Goal: Task Accomplishment & Management: Complete application form

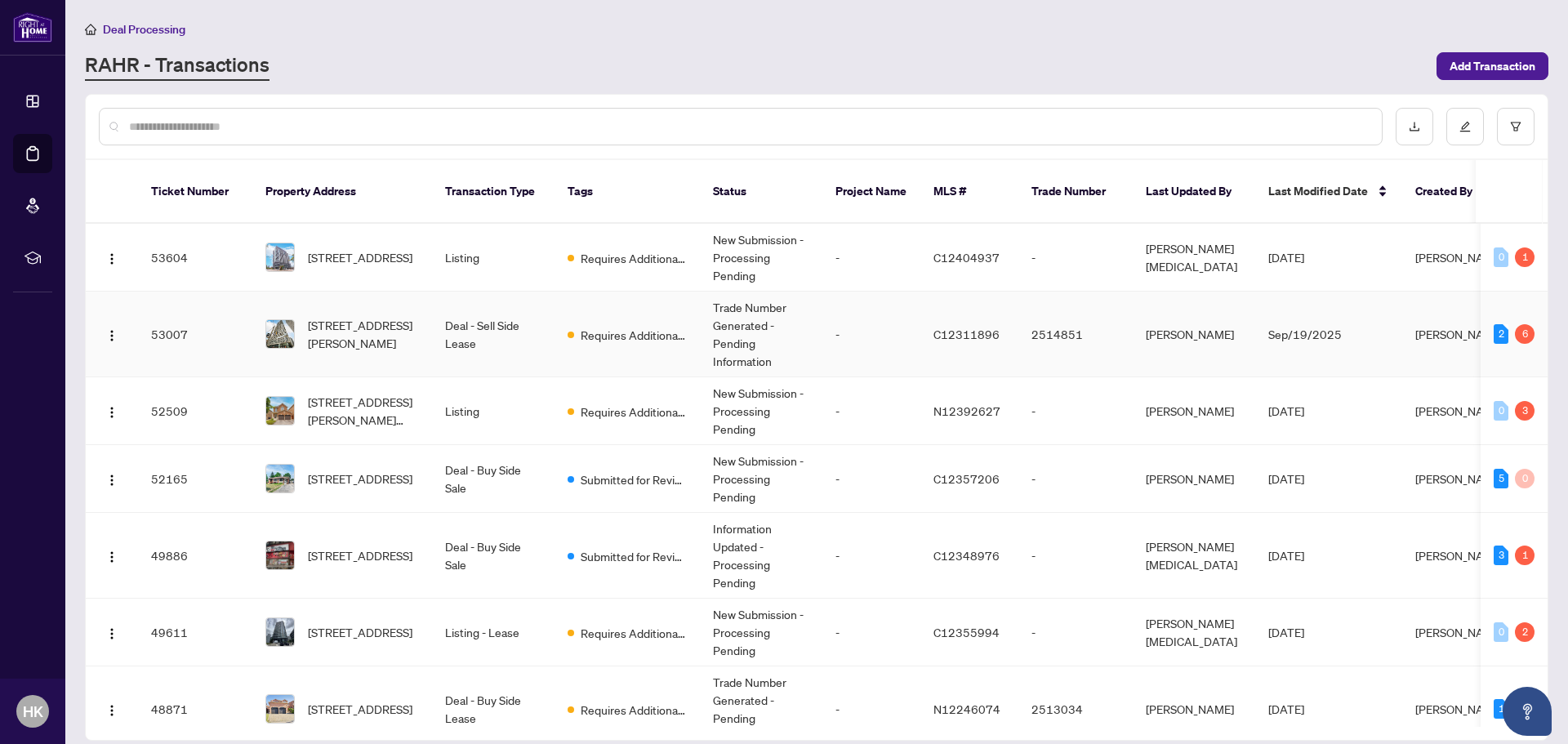
click at [445, 330] on td "Deal - Sell Side Lease" at bounding box center [493, 334] width 123 height 86
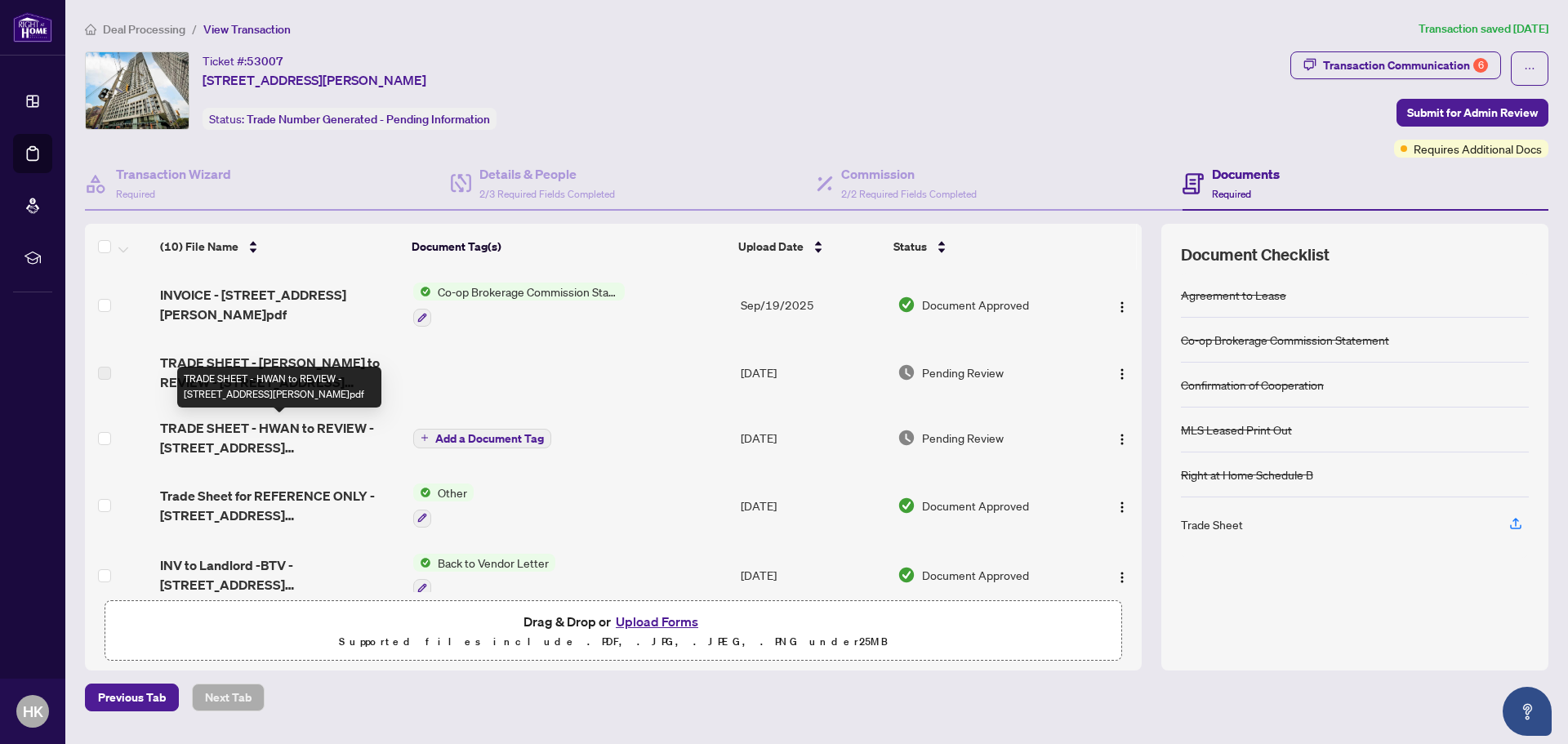
click at [349, 426] on span "TRADE SHEET - HWAN to REVIEW - [STREET_ADDRESS][PERSON_NAME]pdf" at bounding box center [280, 438] width 241 height 39
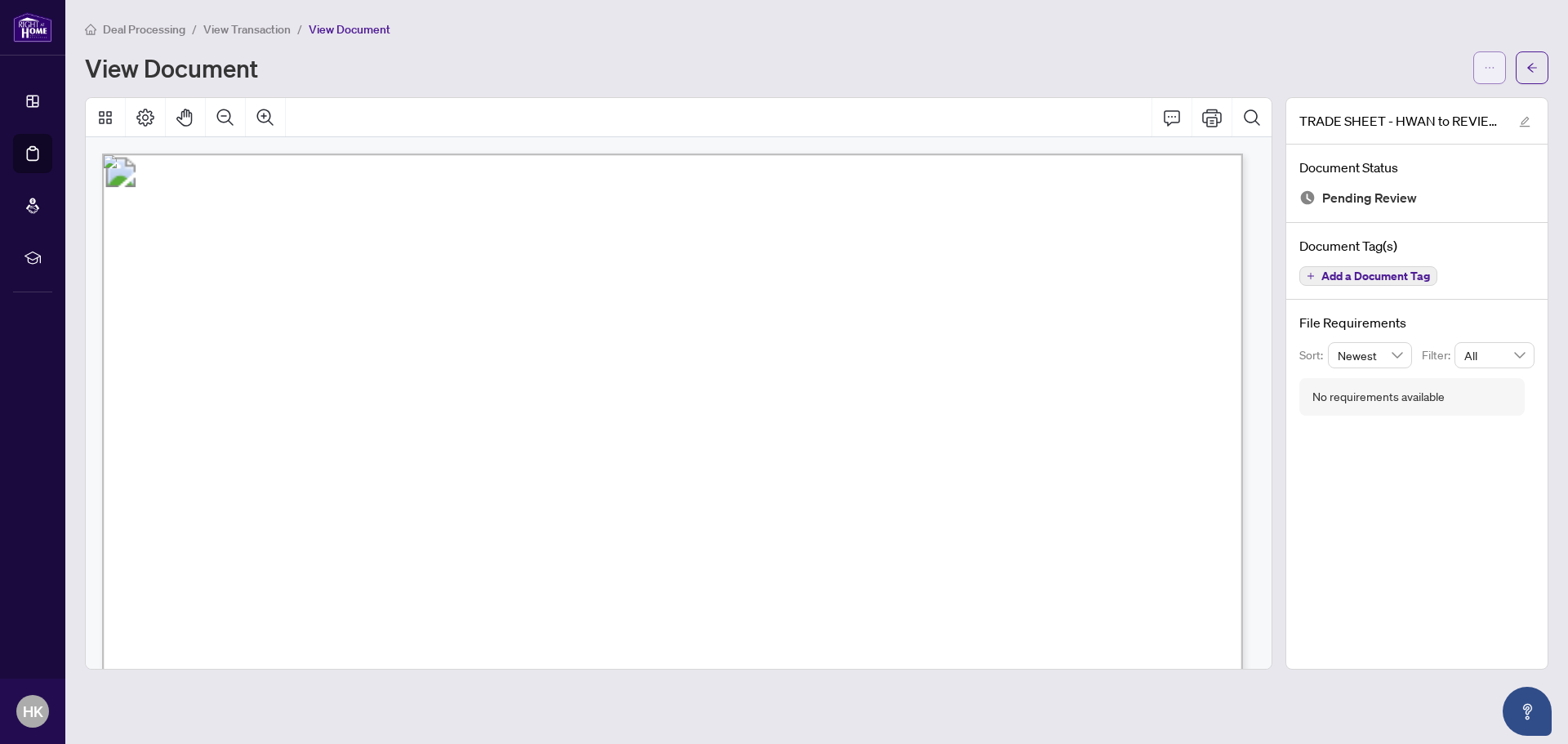
click at [1499, 73] on button "button" at bounding box center [1489, 67] width 33 height 33
click at [1407, 104] on span "Download" at bounding box center [1431, 103] width 124 height 18
drag, startPoint x: 842, startPoint y: 54, endPoint x: 829, endPoint y: 56, distance: 13.2
click at [842, 55] on div "View Document" at bounding box center [774, 68] width 1379 height 27
click at [1533, 67] on icon "arrow-left" at bounding box center [1532, 67] width 11 height 12
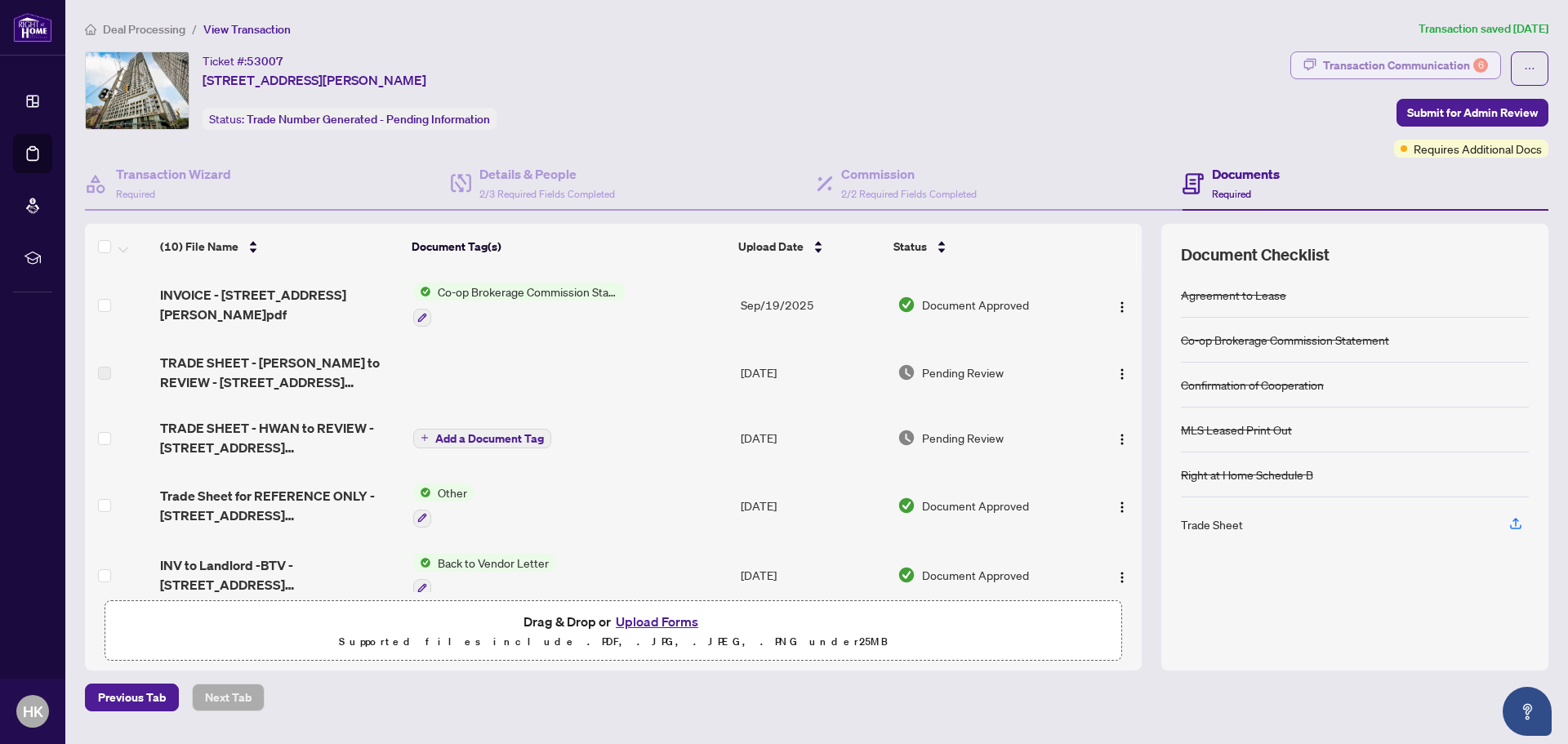
click at [1402, 68] on div "Transaction Communication 6" at bounding box center [1405, 65] width 165 height 27
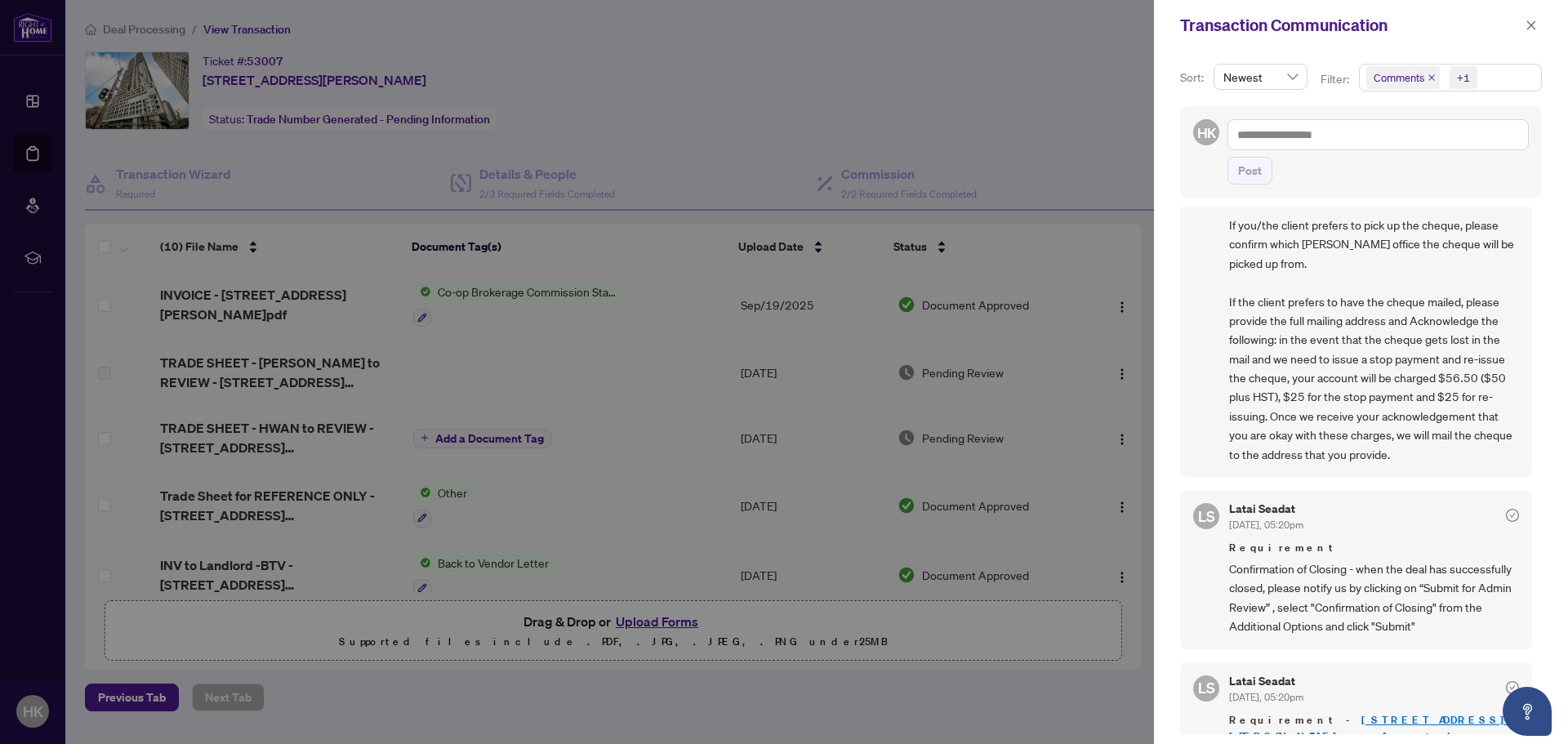
scroll to position [409, 0]
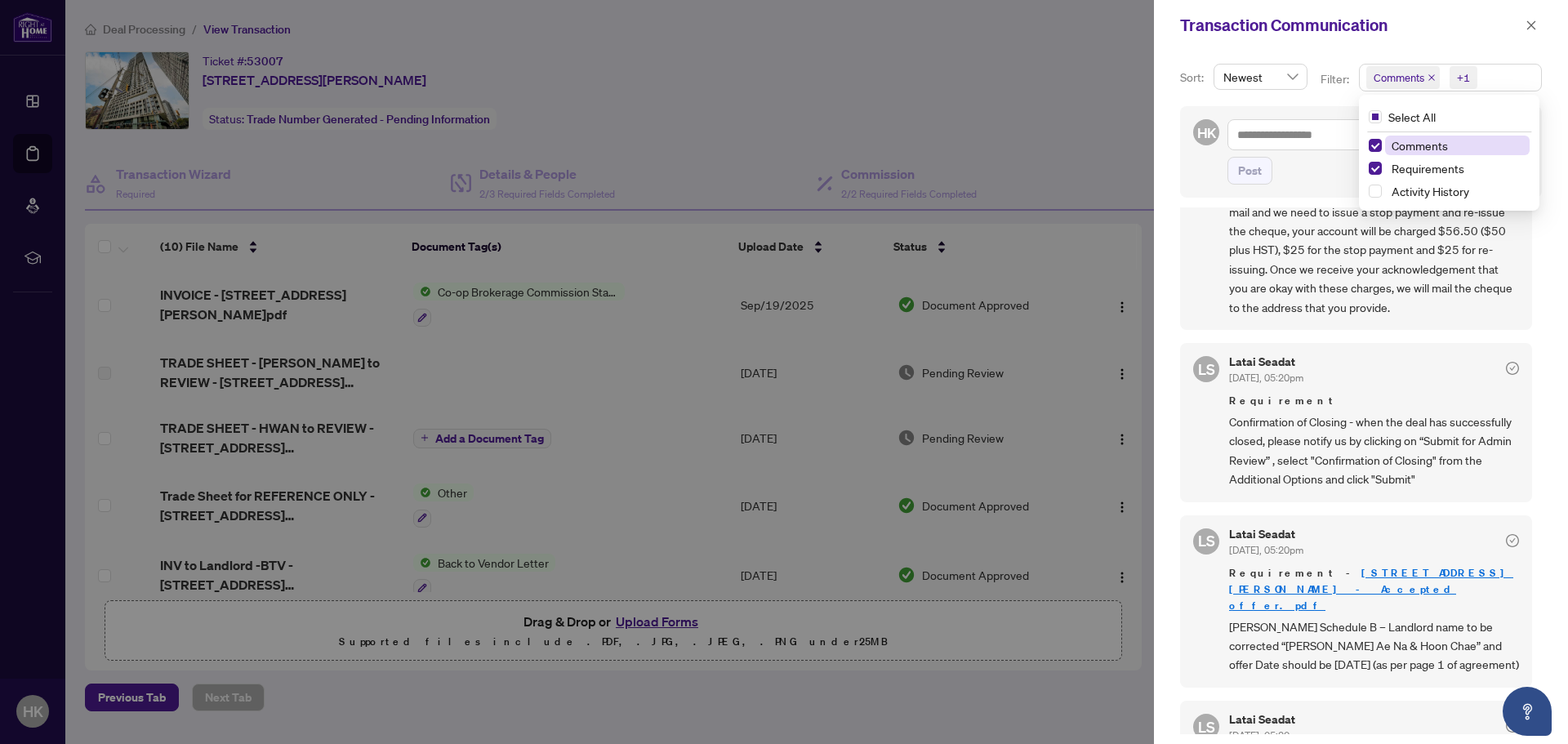
click at [1426, 78] on span "Comments" at bounding box center [1403, 78] width 73 height 23
click at [1428, 75] on icon "close" at bounding box center [1432, 77] width 8 height 8
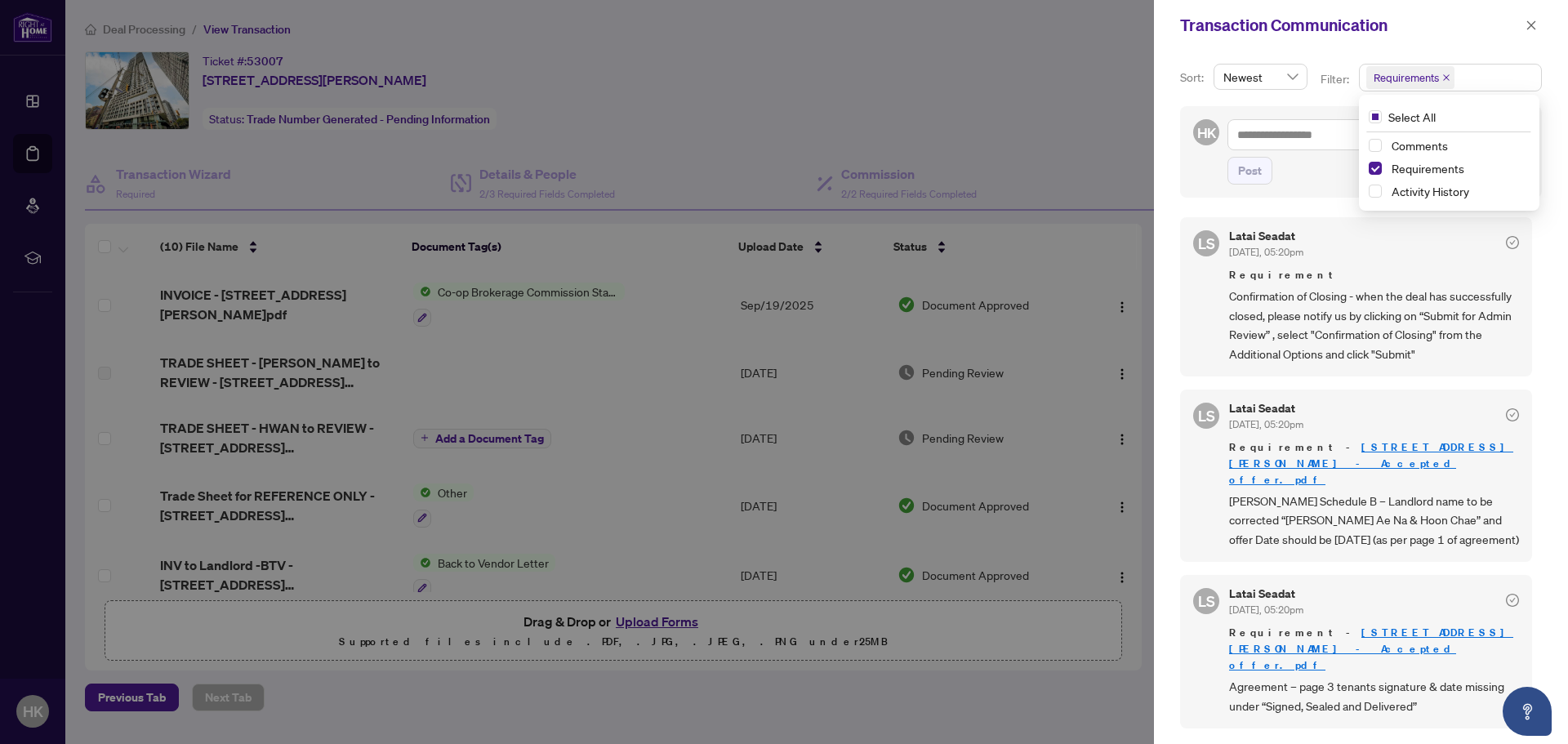
click at [1220, 203] on div "Sort: Newest Filter: Requirements Select All Comments Requirements Activity His…" at bounding box center [1361, 397] width 414 height 694
click at [1040, 188] on div at bounding box center [784, 372] width 1568 height 744
click at [1527, 25] on icon "close" at bounding box center [1531, 25] width 11 height 12
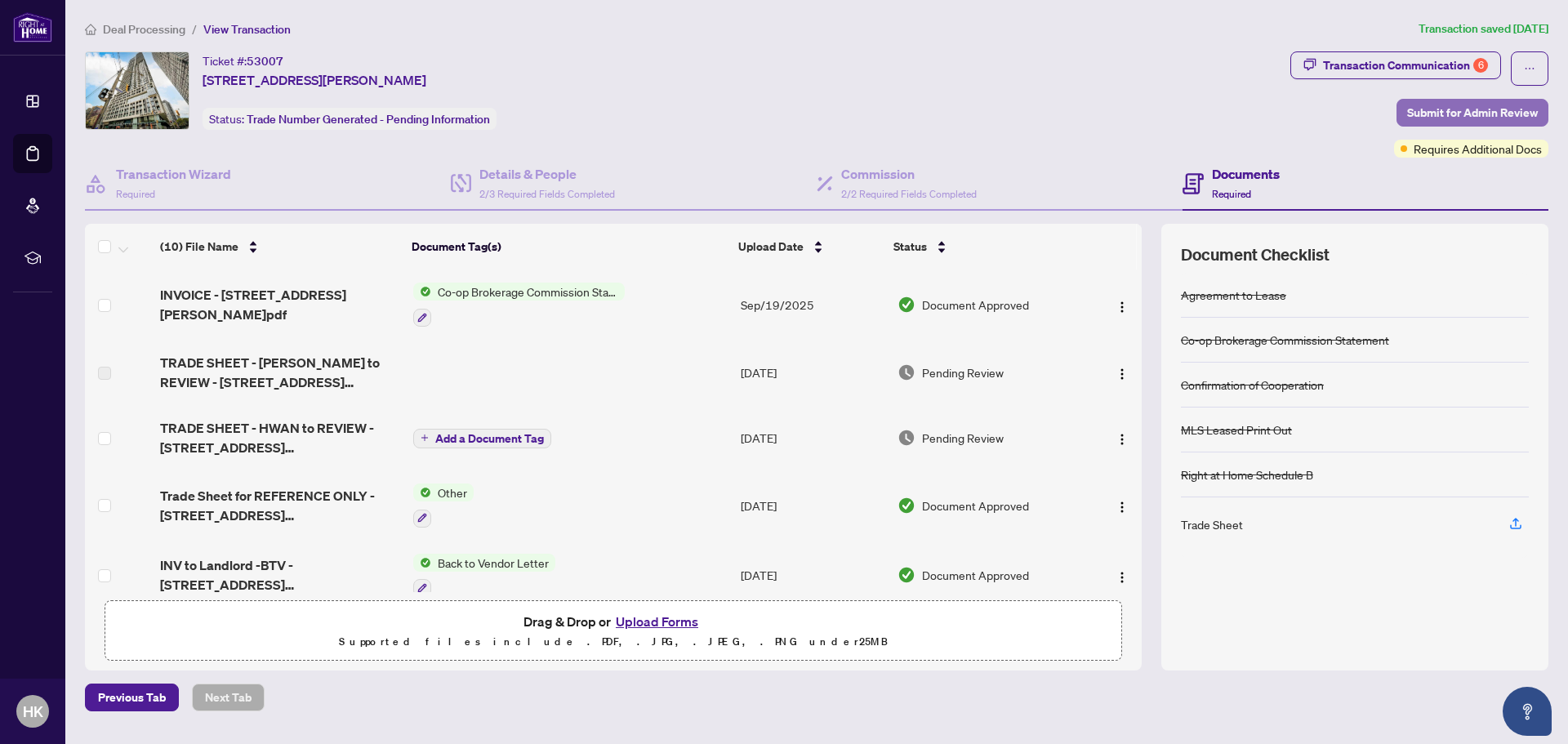
click at [1411, 113] on span "Submit for Admin Review" at bounding box center [1472, 113] width 131 height 27
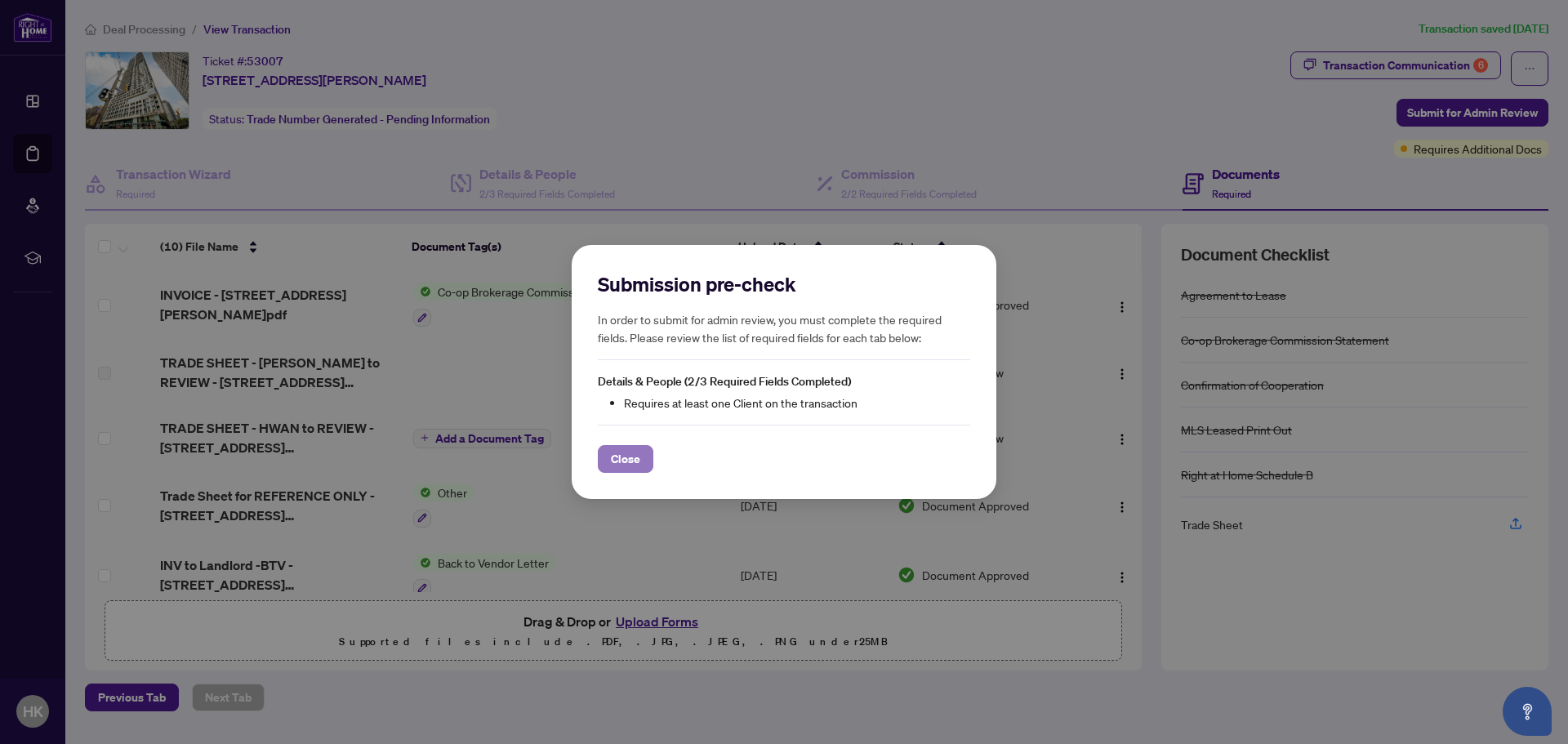
click at [620, 455] on span "Close" at bounding box center [625, 459] width 29 height 27
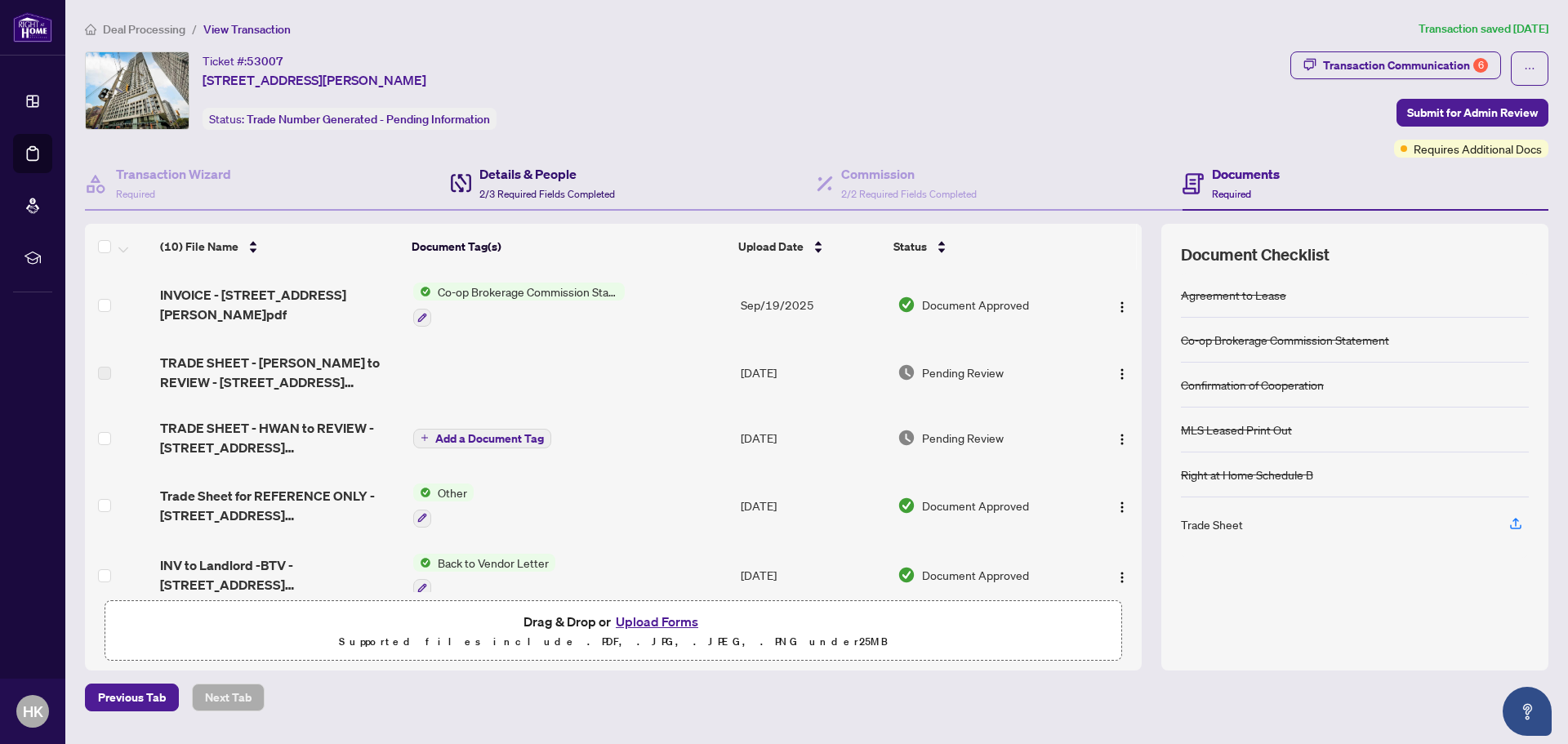
click at [541, 187] on div "Details & People 2/3 Required Fields Completed" at bounding box center [547, 183] width 135 height 38
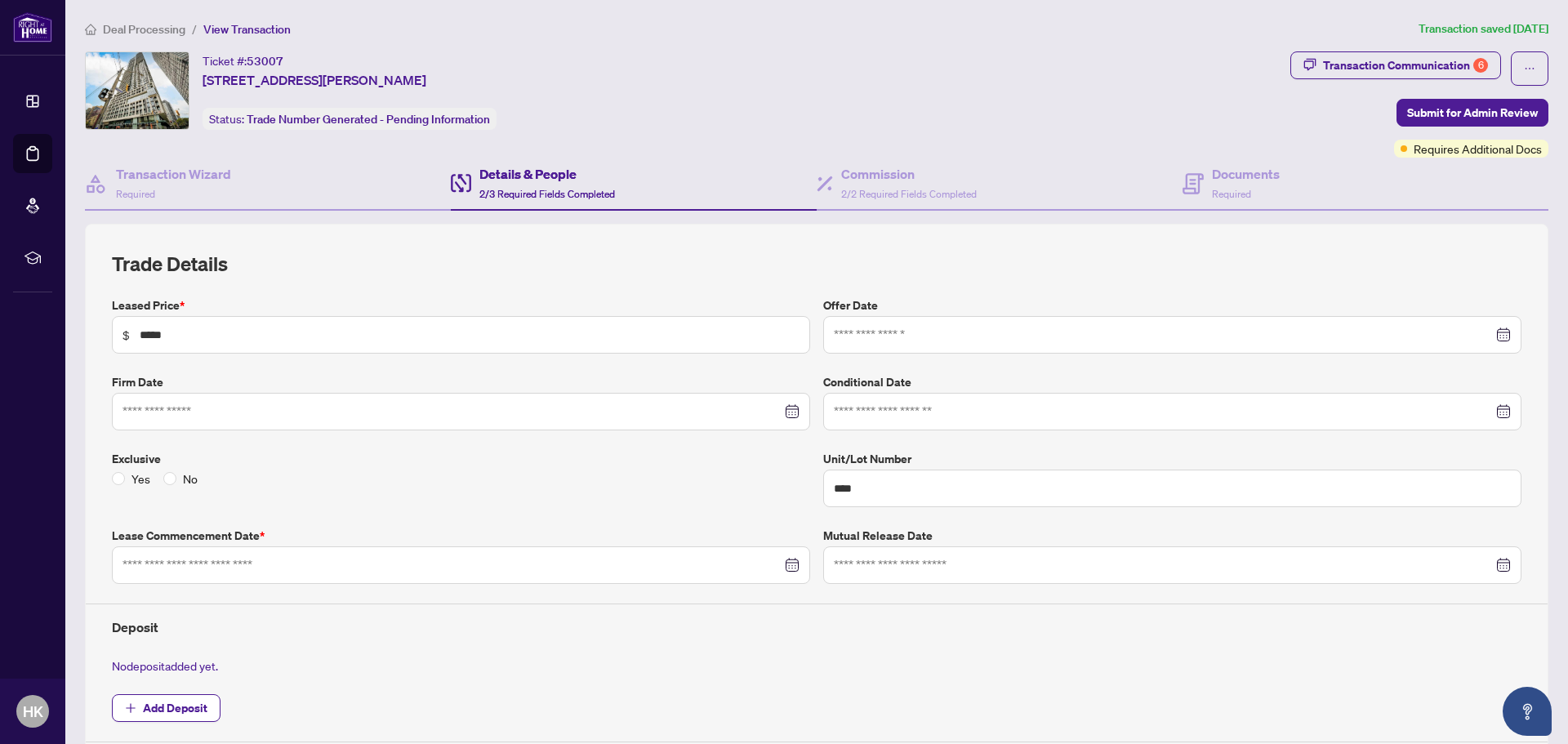
type input "**********"
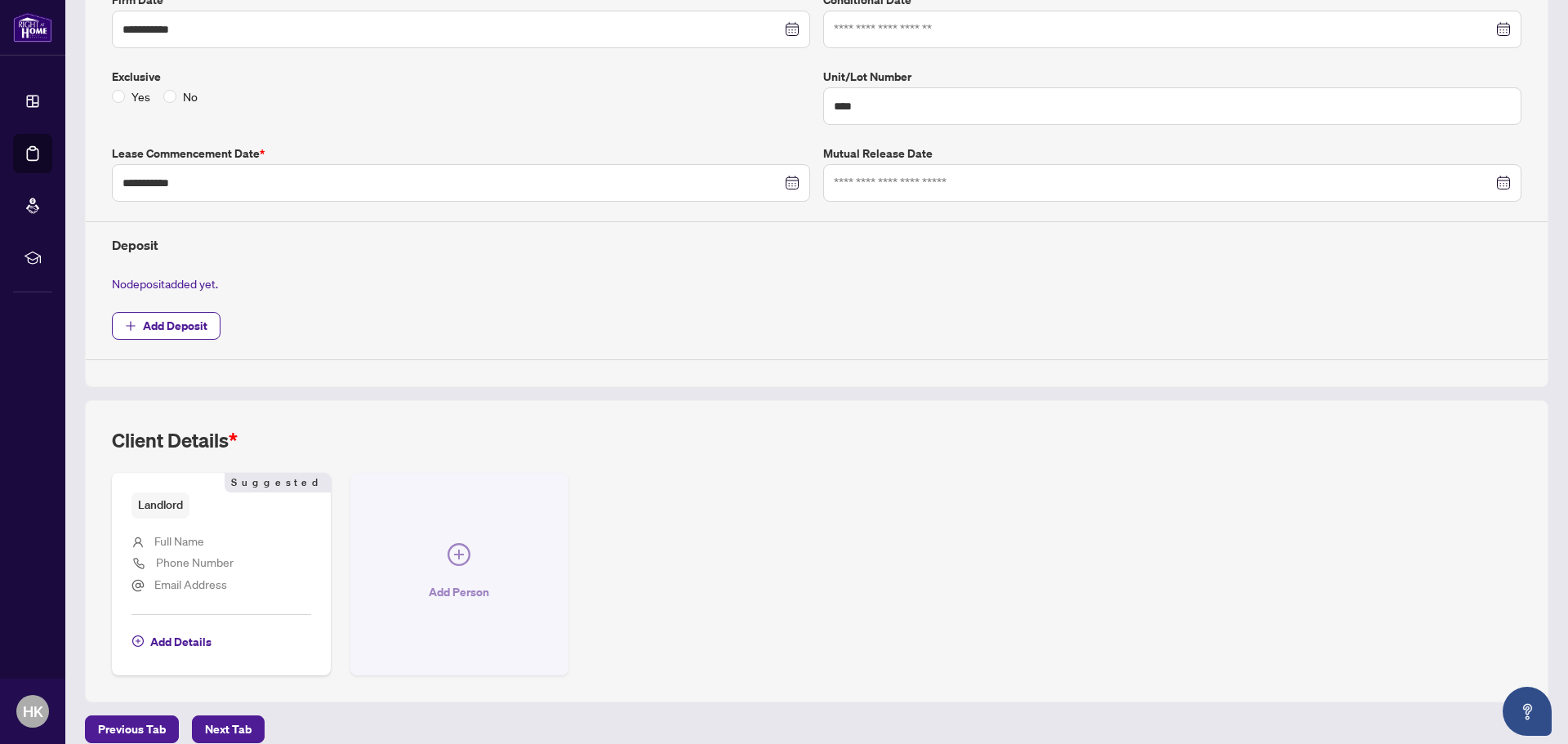
scroll to position [401, 0]
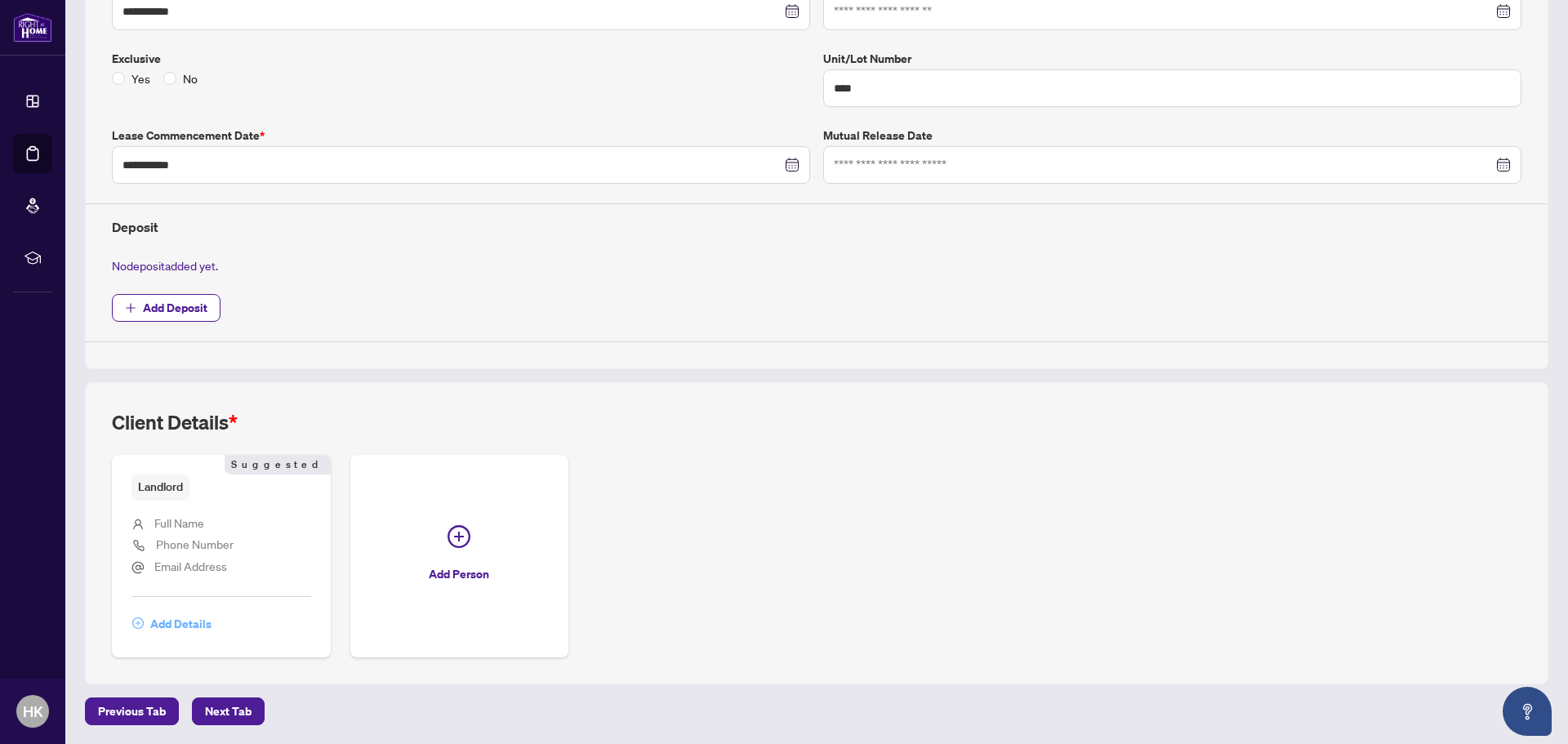
click at [180, 628] on span "Add Details" at bounding box center [180, 625] width 61 height 27
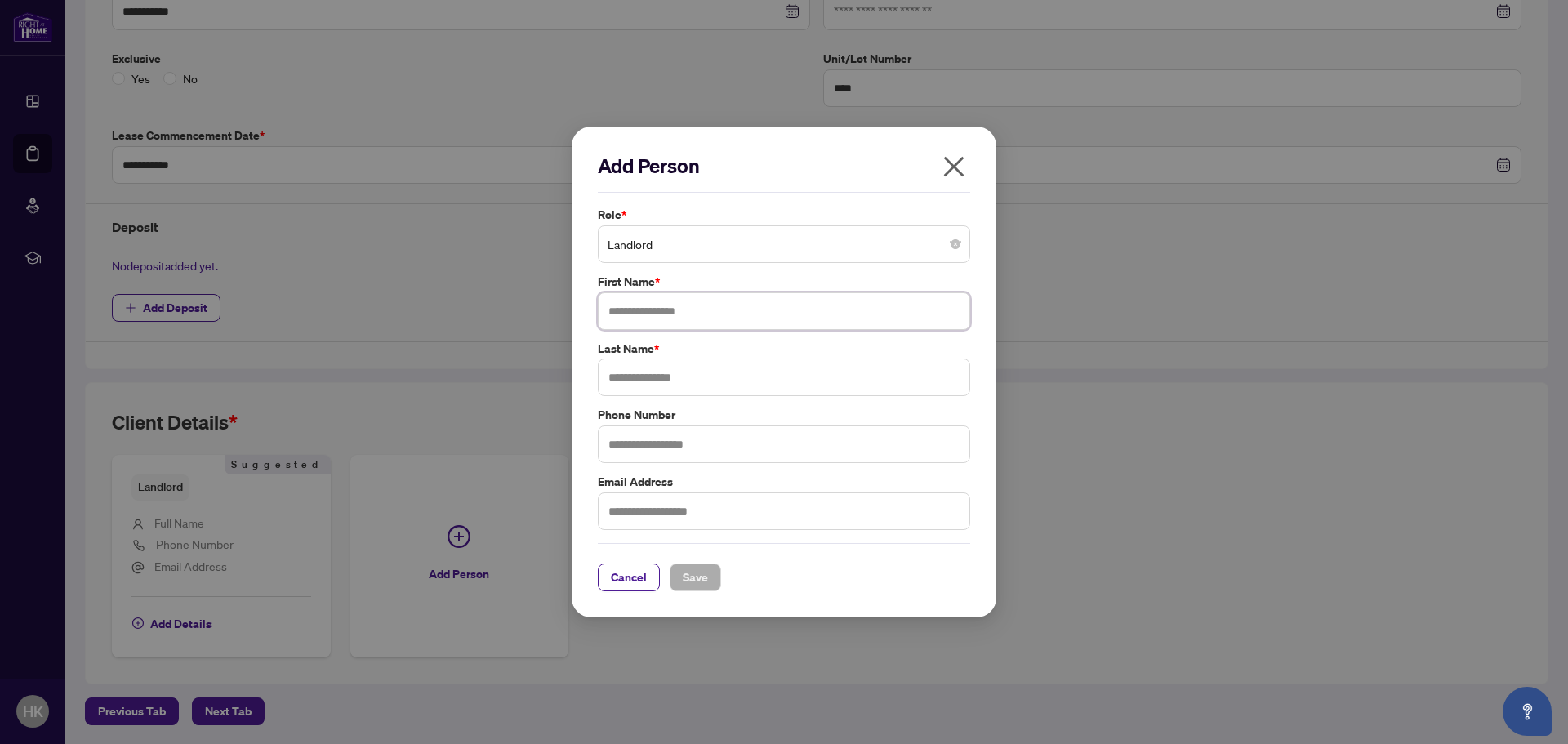
click at [743, 318] on input "text" at bounding box center [784, 311] width 372 height 37
type input "****"
click at [708, 580] on button "Save" at bounding box center [695, 577] width 51 height 27
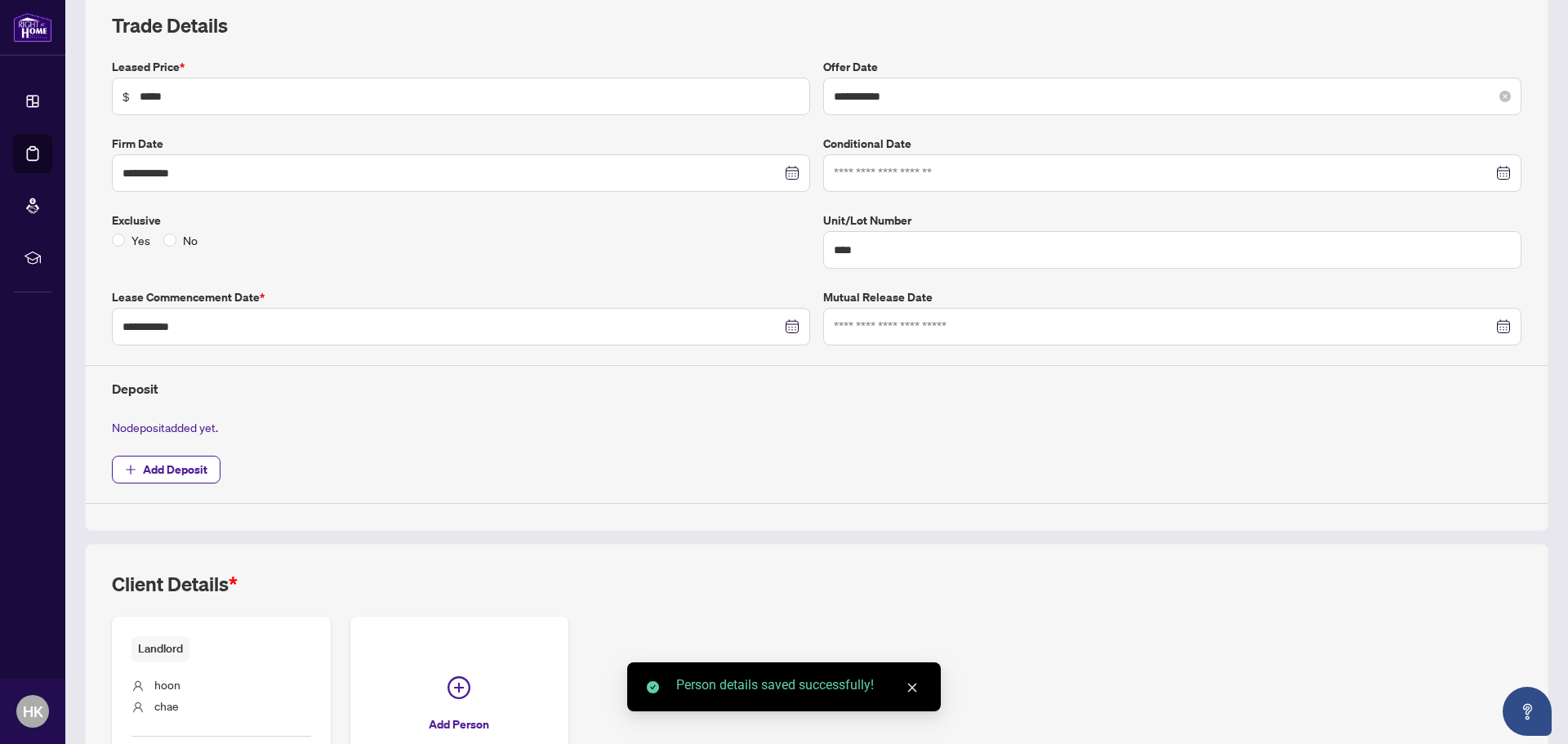
scroll to position [0, 0]
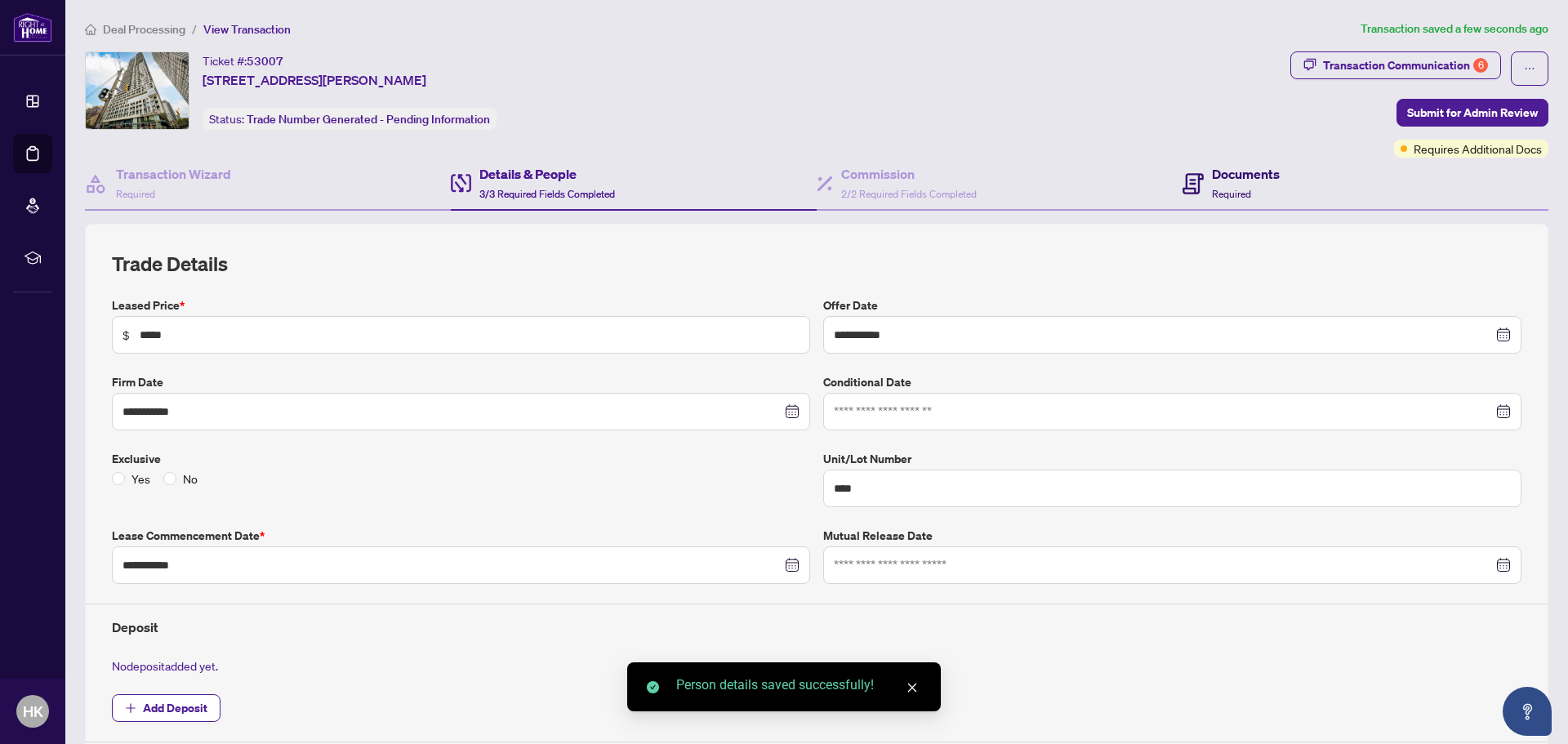
click at [1246, 180] on h4 "Documents" at bounding box center [1246, 174] width 68 height 19
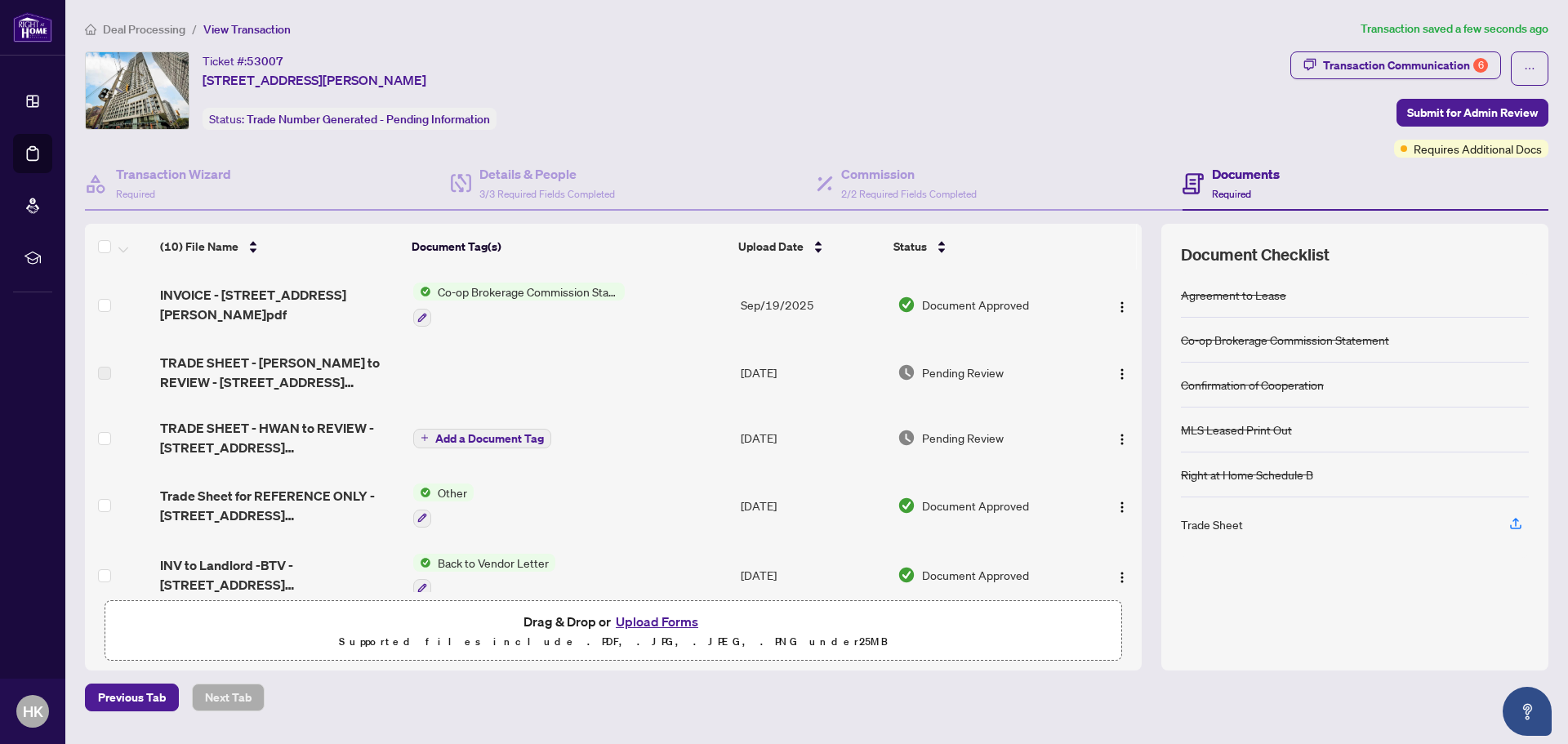
click at [638, 616] on button "Upload Forms" at bounding box center [657, 622] width 92 height 21
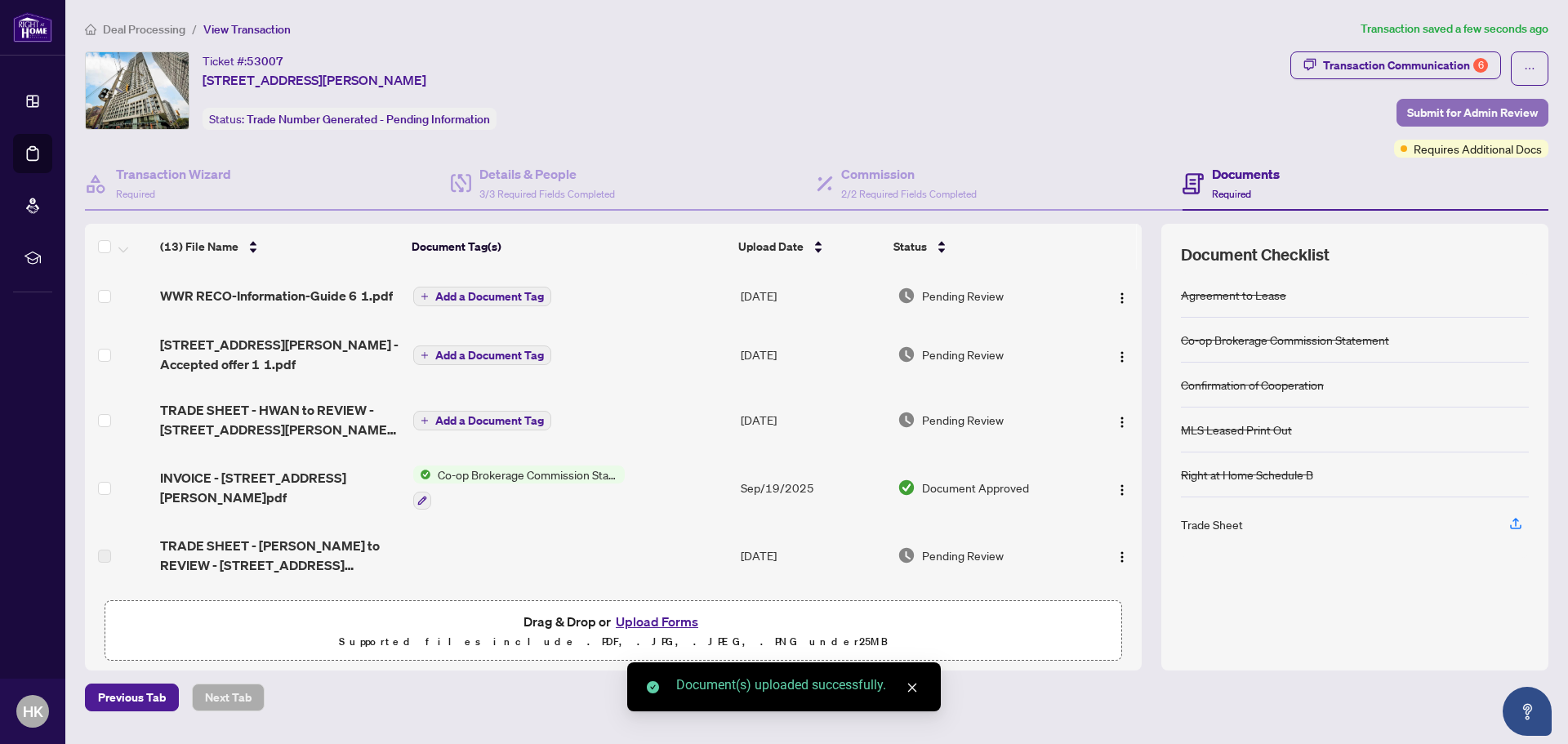
click at [1456, 109] on span "Submit for Admin Review" at bounding box center [1472, 113] width 131 height 27
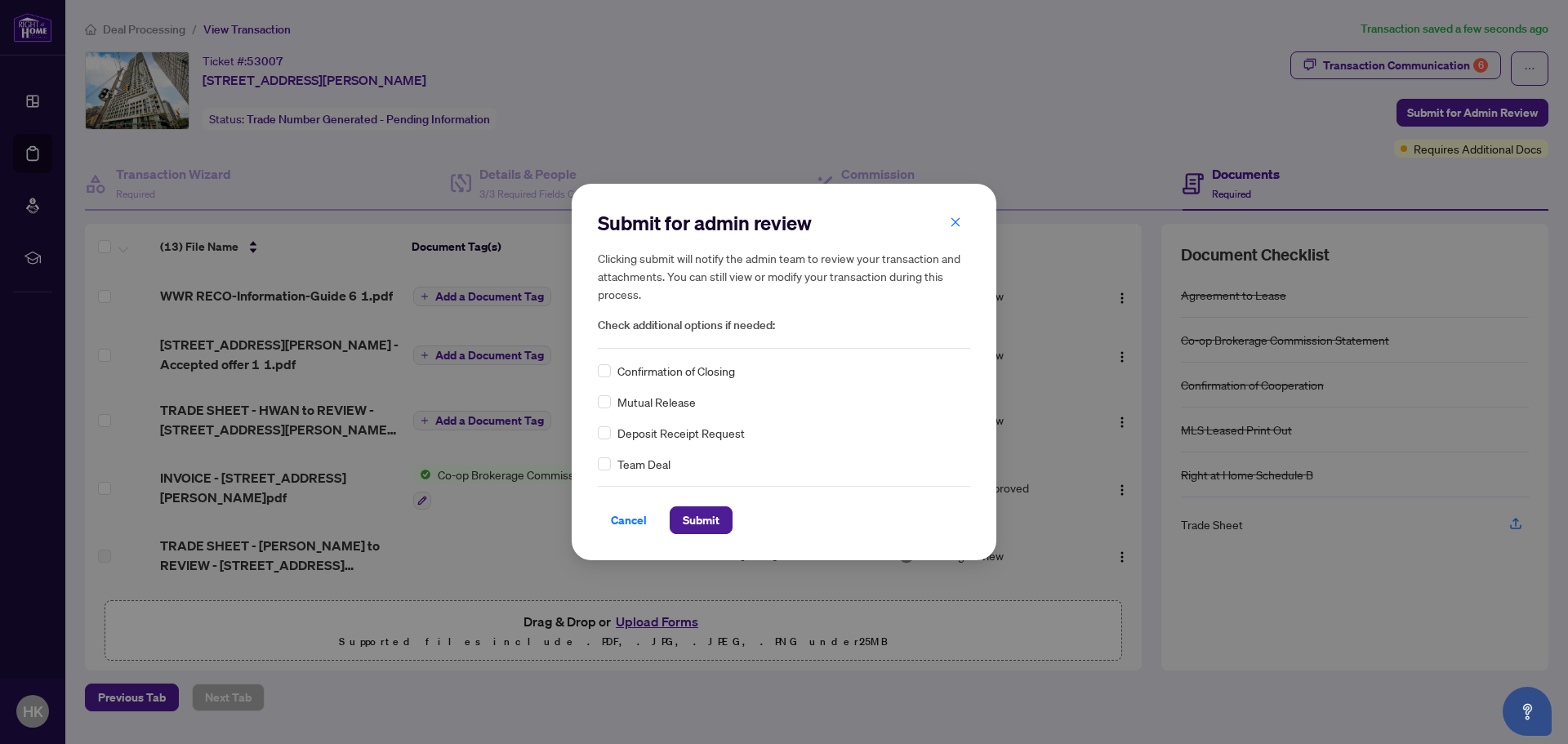
click at [703, 374] on span "Confirmation of Closing" at bounding box center [676, 371] width 118 height 18
click at [613, 369] on div "Confirmation of Closing" at bounding box center [784, 371] width 372 height 18
click at [721, 514] on button "Submit" at bounding box center [700, 520] width 63 height 27
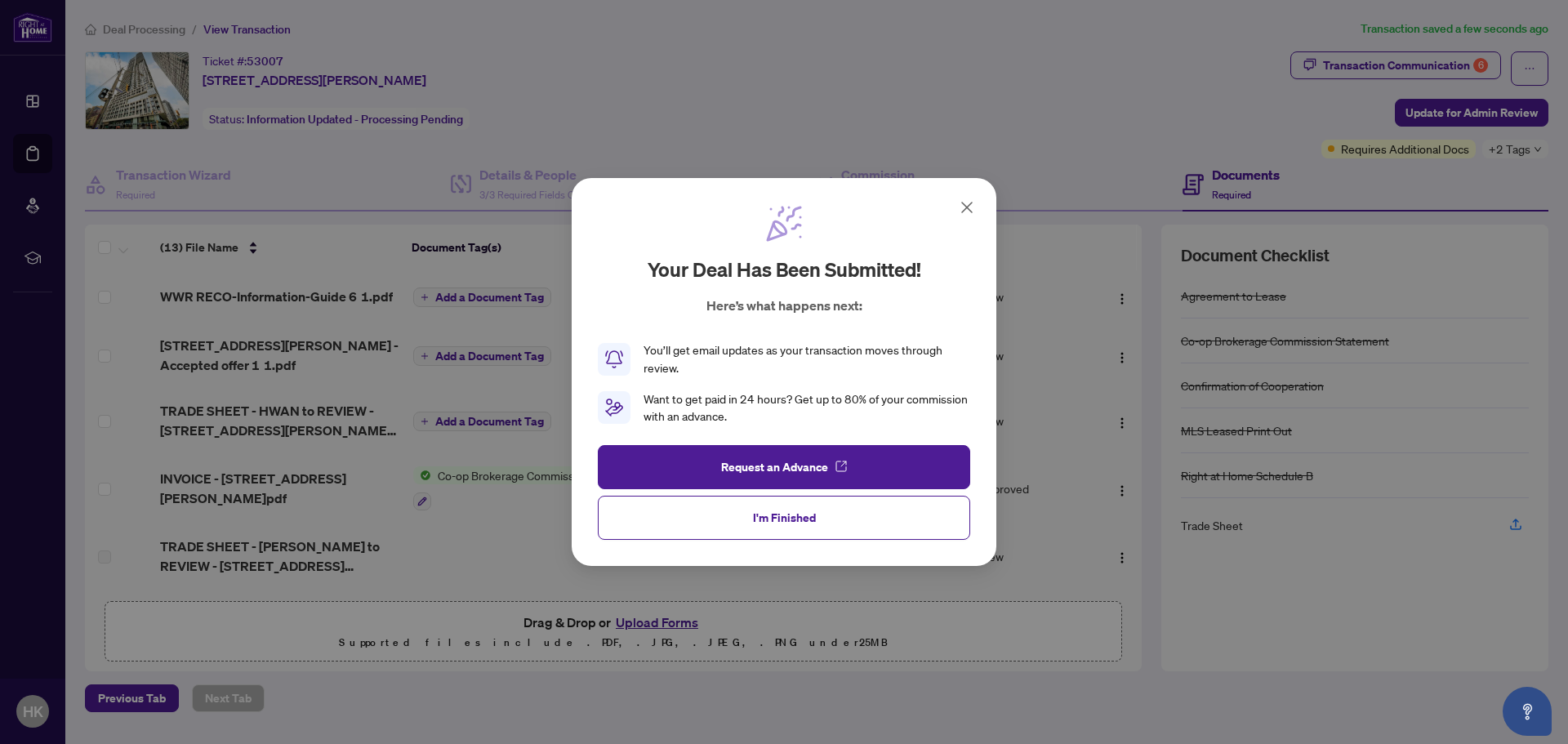
click at [850, 516] on button "I'm Finished" at bounding box center [784, 518] width 372 height 44
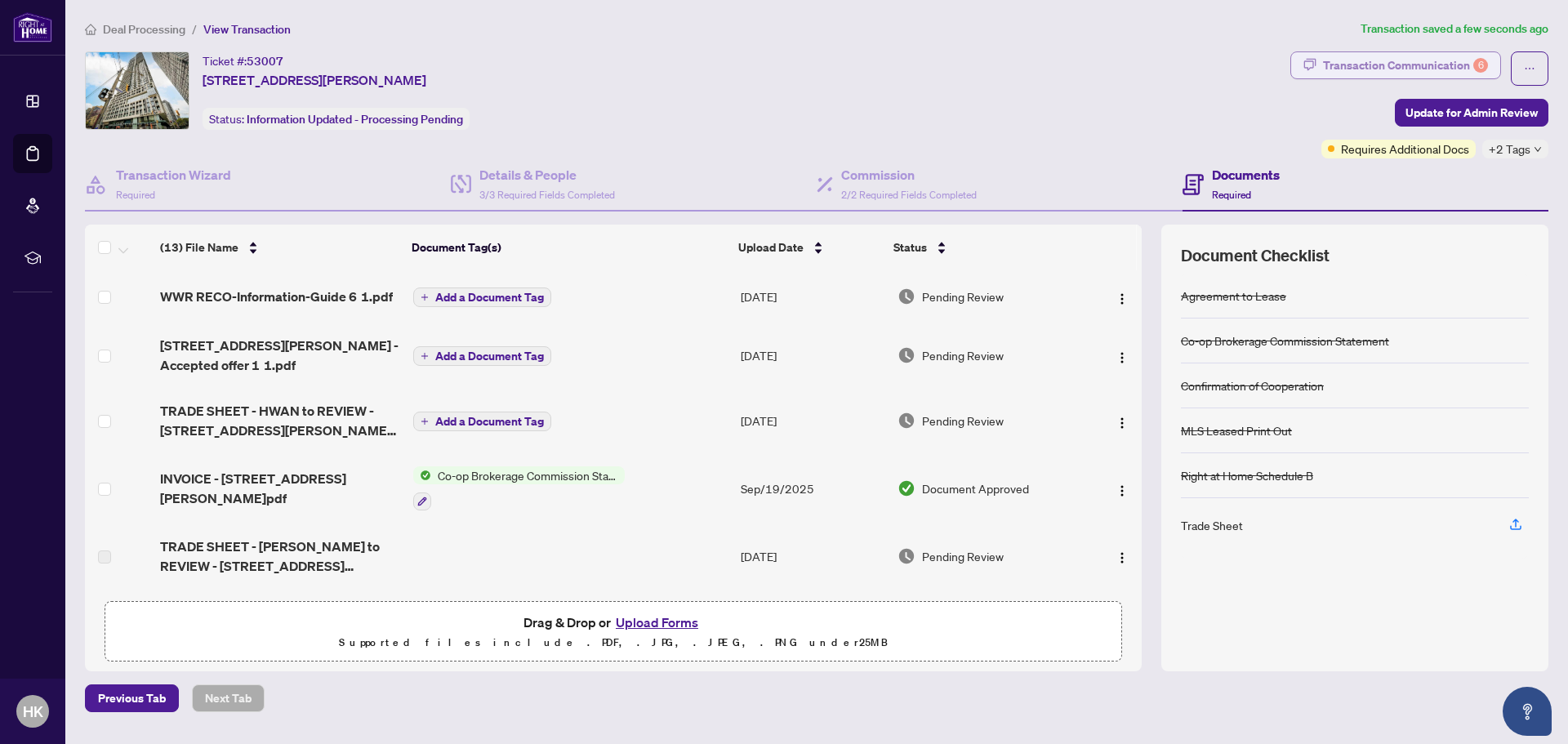
click at [1350, 65] on div "Transaction Communication 6" at bounding box center [1405, 65] width 165 height 27
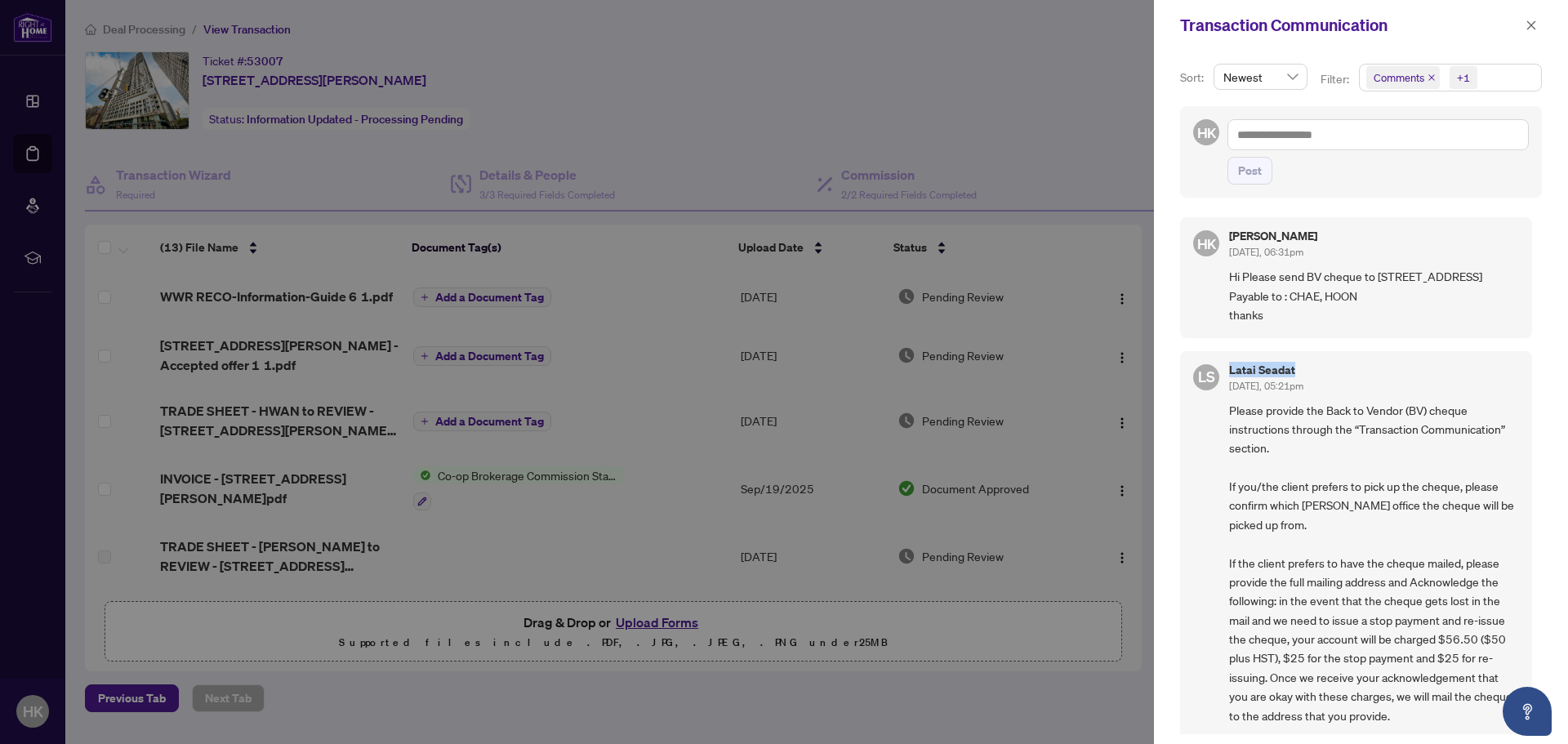
drag, startPoint x: 1289, startPoint y: 388, endPoint x: 1224, endPoint y: 397, distance: 65.6
click at [1224, 397] on div "[PERSON_NAME] Seadat [DATE], 05:21pm Please provide the Back to Vendor (BV) che…" at bounding box center [1357, 545] width 352 height 387
copy div "Latai Seadat"
click at [906, 164] on div at bounding box center [784, 372] width 1568 height 744
click at [1537, 27] on button "button" at bounding box center [1532, 26] width 21 height 19
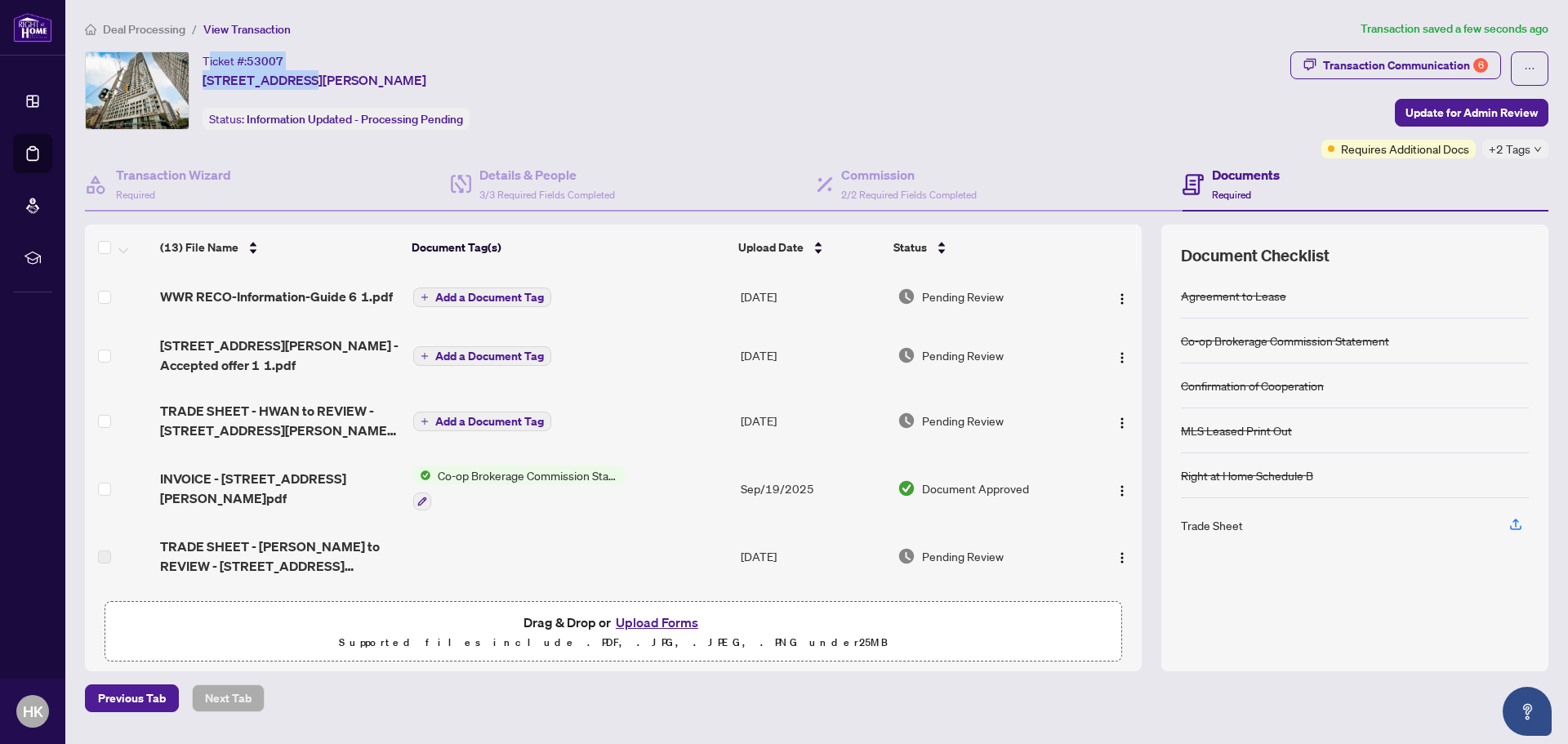
drag, startPoint x: 296, startPoint y: 63, endPoint x: 348, endPoint y: 62, distance: 52.0
click at [223, 62] on div "Ticket #: 53007 [STREET_ADDRESS][PERSON_NAME]" at bounding box center [314, 70] width 224 height 38
click at [361, 56] on div "Ticket #: 53007 [STREET_ADDRESS][PERSON_NAME]" at bounding box center [314, 70] width 224 height 38
drag, startPoint x: 314, startPoint y: 58, endPoint x: 236, endPoint y: 58, distance: 78.0
click at [201, 58] on div "Ticket #: 53007 [STREET_ADDRESS][PERSON_NAME] Status: Information Updated - Pro…" at bounding box center [685, 90] width 1199 height 79
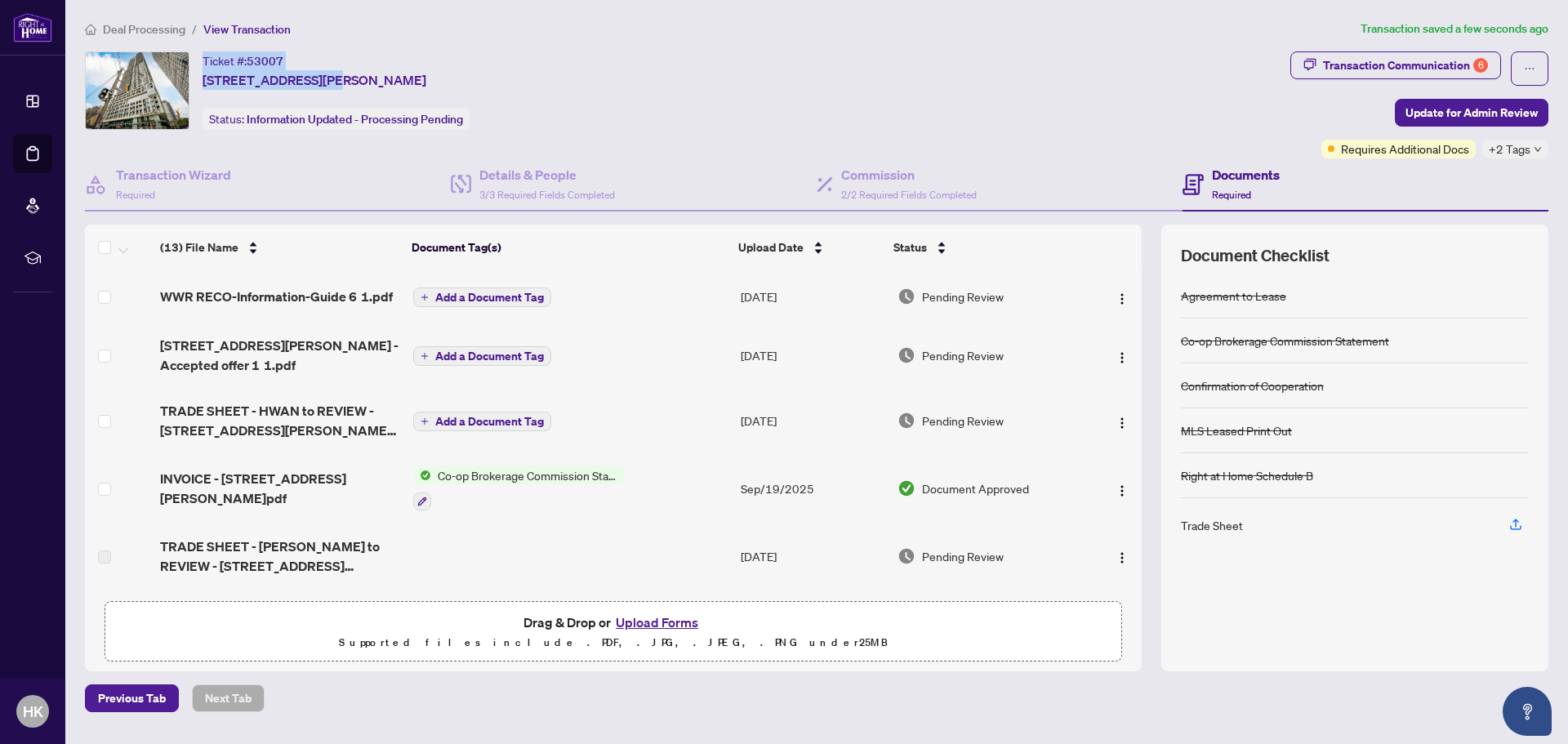
click at [236, 58] on div "Ticket #: 53007" at bounding box center [242, 60] width 80 height 19
drag, startPoint x: 206, startPoint y: 58, endPoint x: 284, endPoint y: 58, distance: 78.0
click at [284, 58] on div "Ticket #: 53007" at bounding box center [242, 60] width 80 height 19
copy div "Ticket #: 53007"
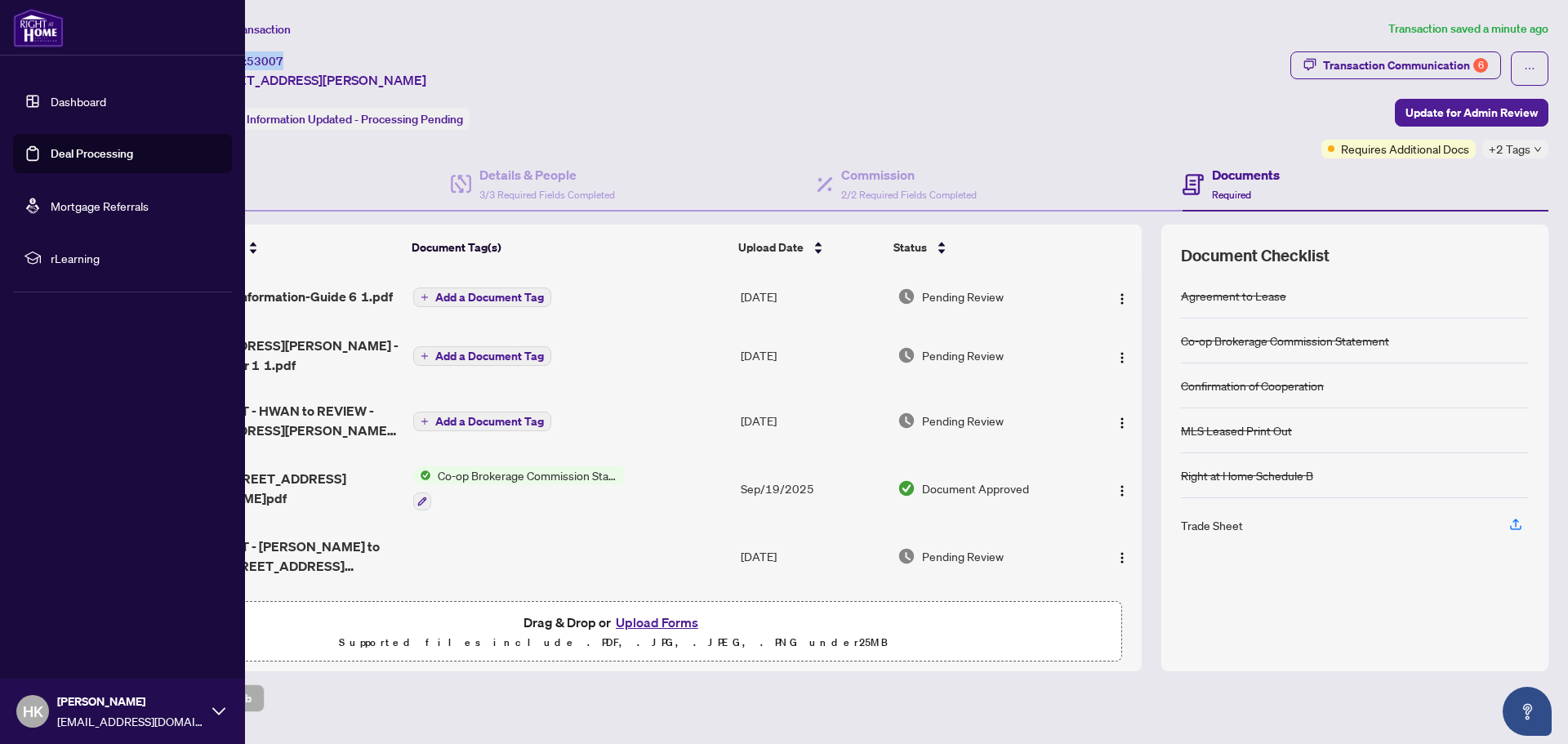
click at [64, 151] on link "Deal Processing" at bounding box center [91, 153] width 82 height 15
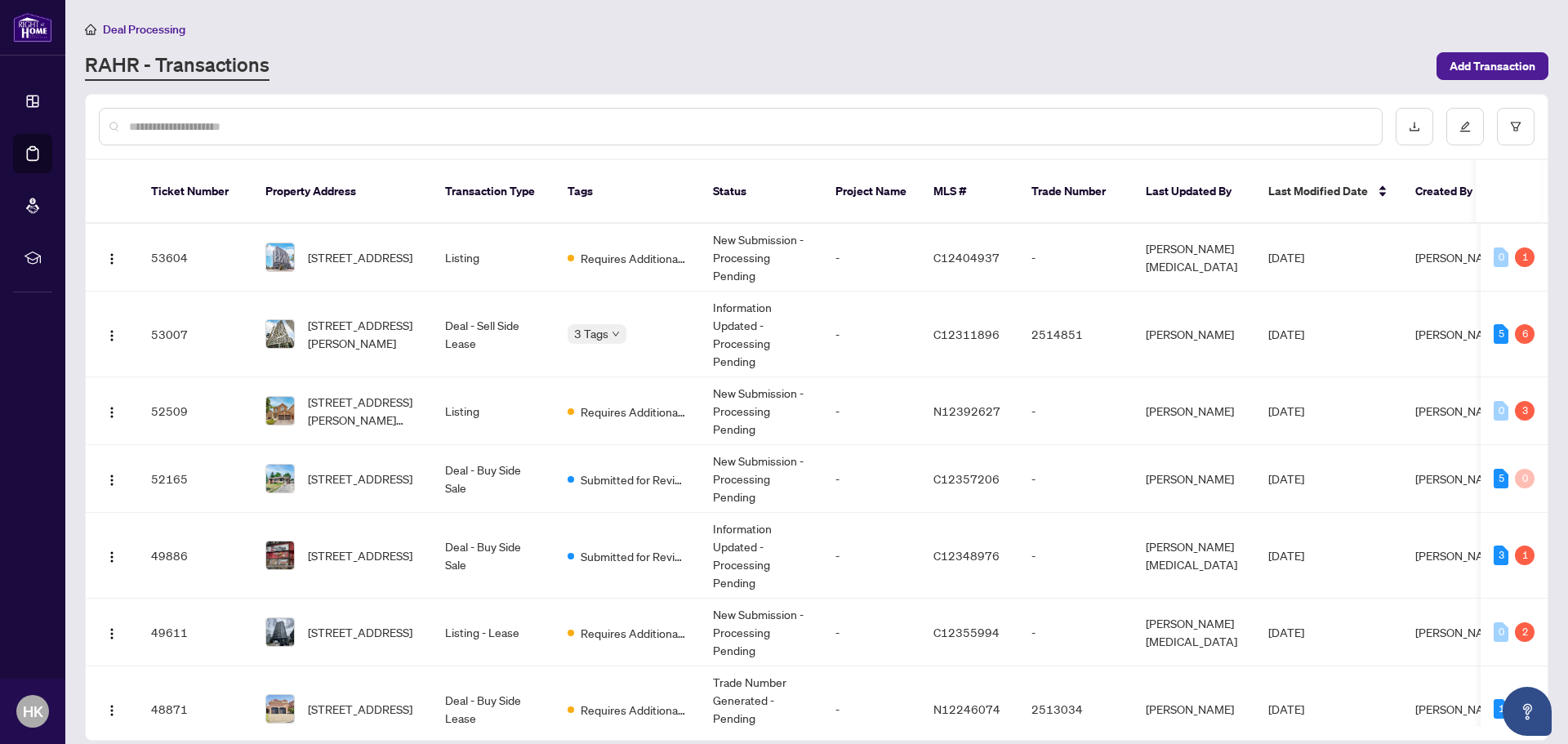
click at [468, 99] on div at bounding box center [816, 127] width 1462 height 64
